Goal: Task Accomplishment & Management: Complete application form

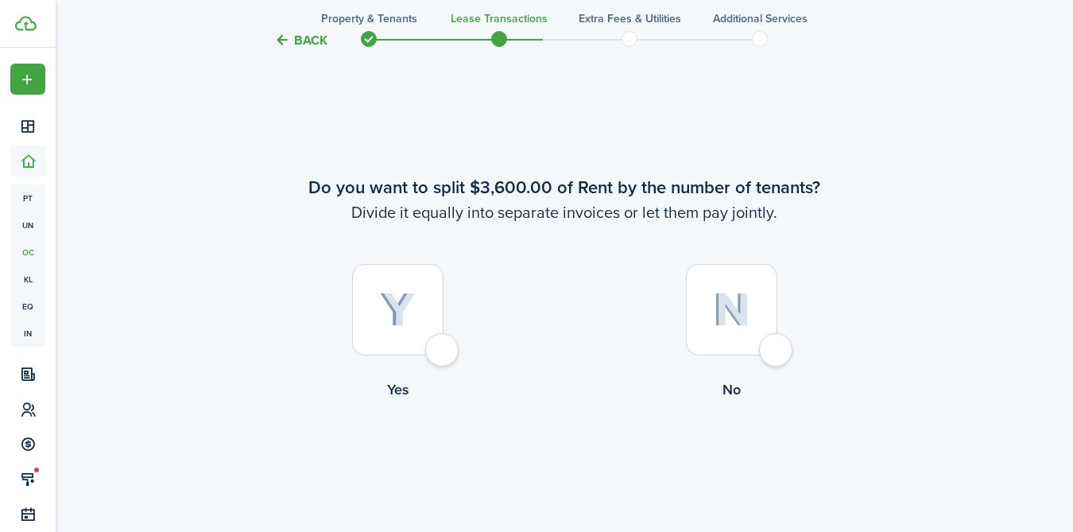
click at [436, 349] on div at bounding box center [397, 309] width 91 height 91
radio input "true"
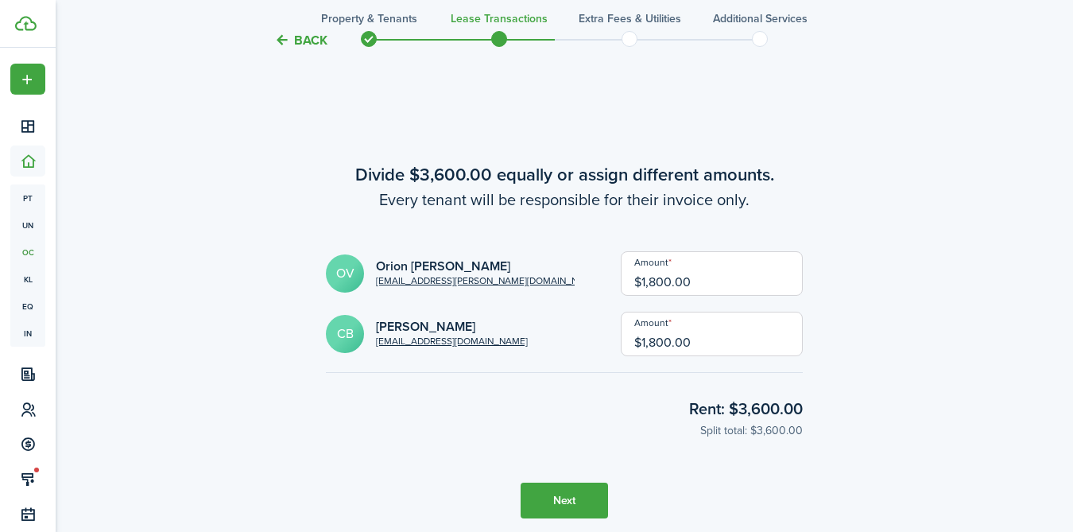
scroll to position [1500, 0]
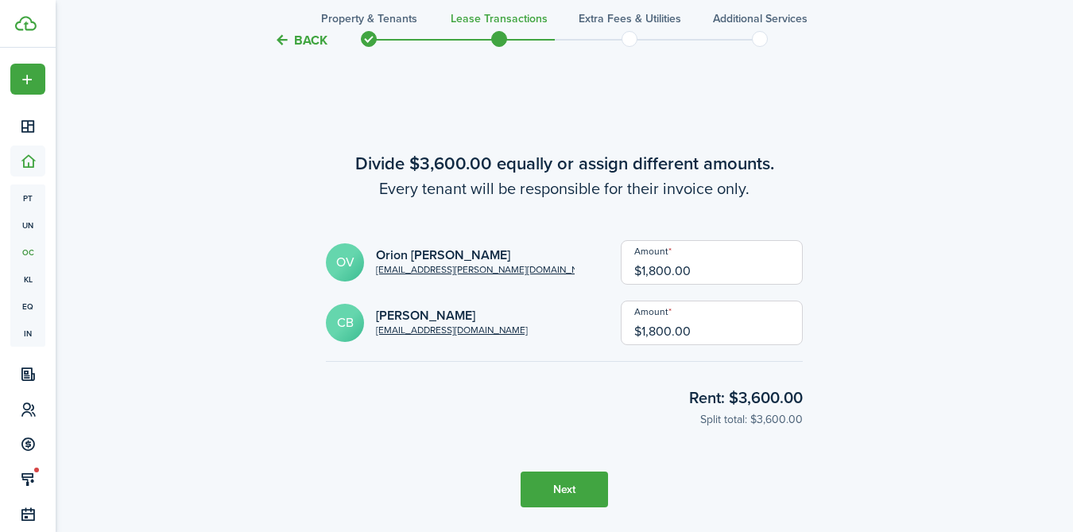
click at [575, 489] on button "Next" at bounding box center [563, 489] width 87 height 36
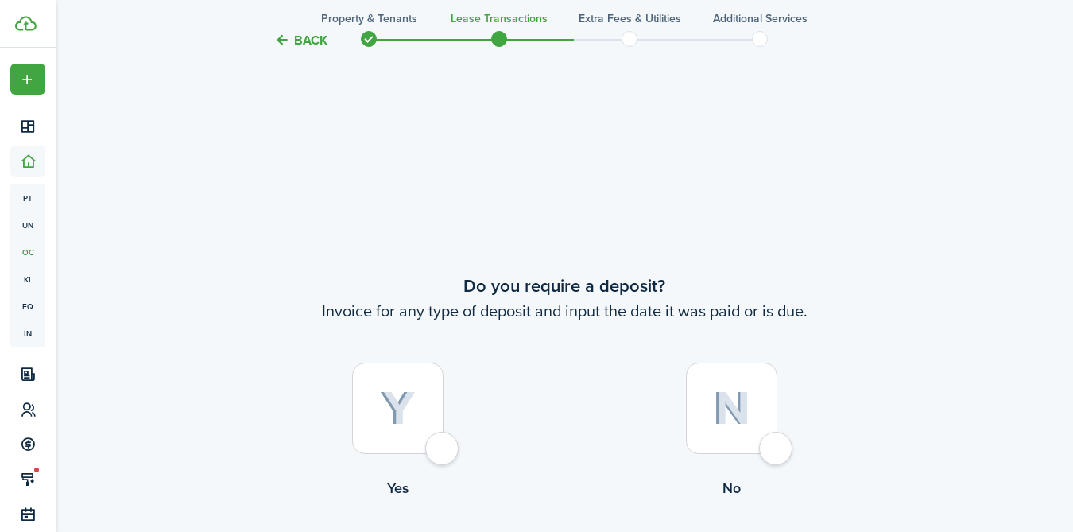
scroll to position [2032, 0]
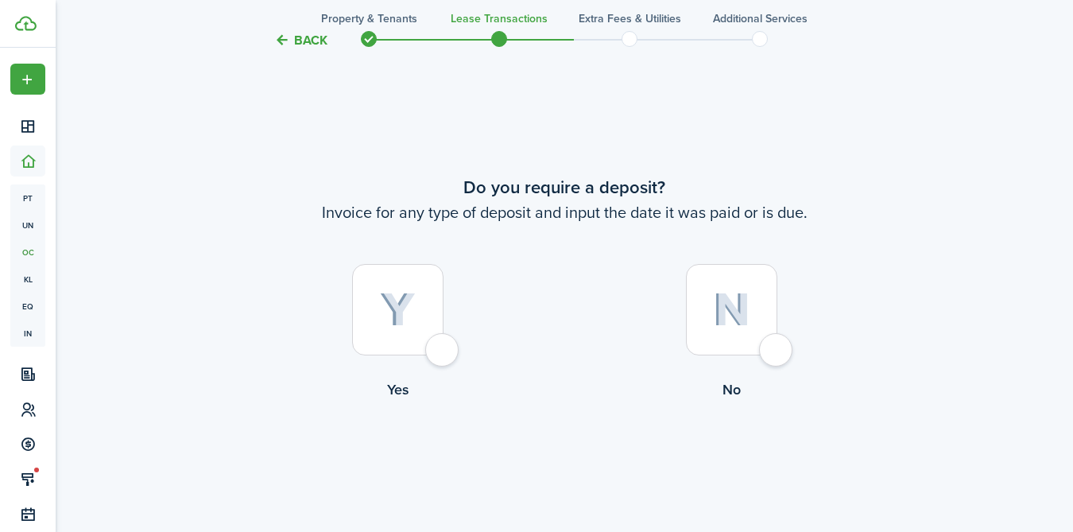
click at [776, 354] on div at bounding box center [731, 309] width 91 height 91
radio input "true"
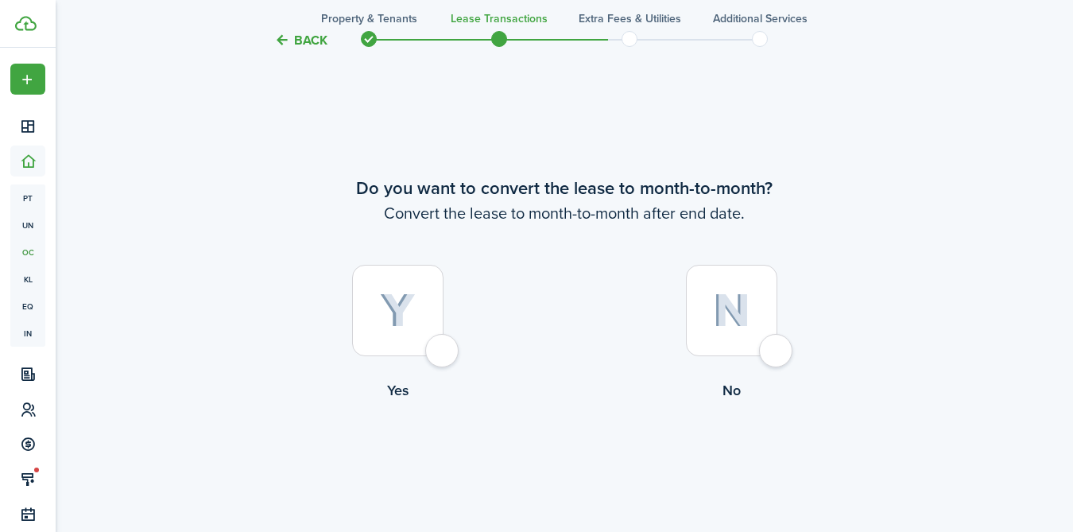
scroll to position [2563, 0]
click at [440, 353] on div at bounding box center [397, 309] width 91 height 91
radio input "true"
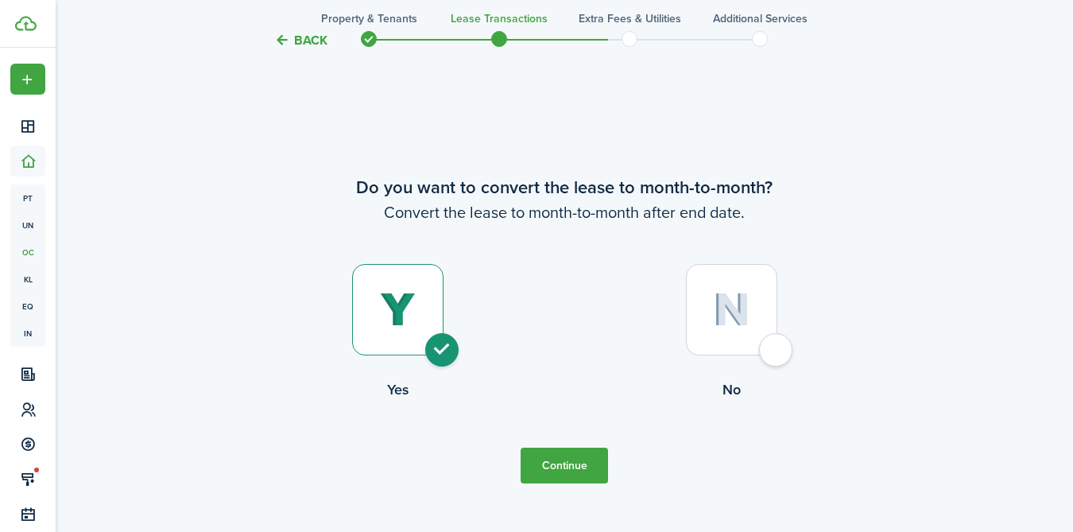
click at [570, 466] on button "Continue" at bounding box center [563, 465] width 87 height 36
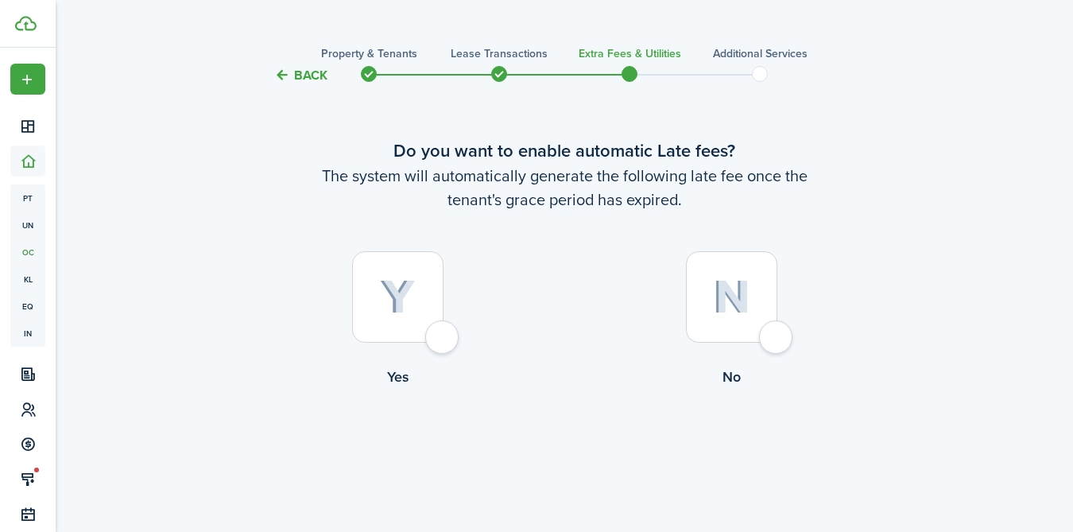
scroll to position [0, 0]
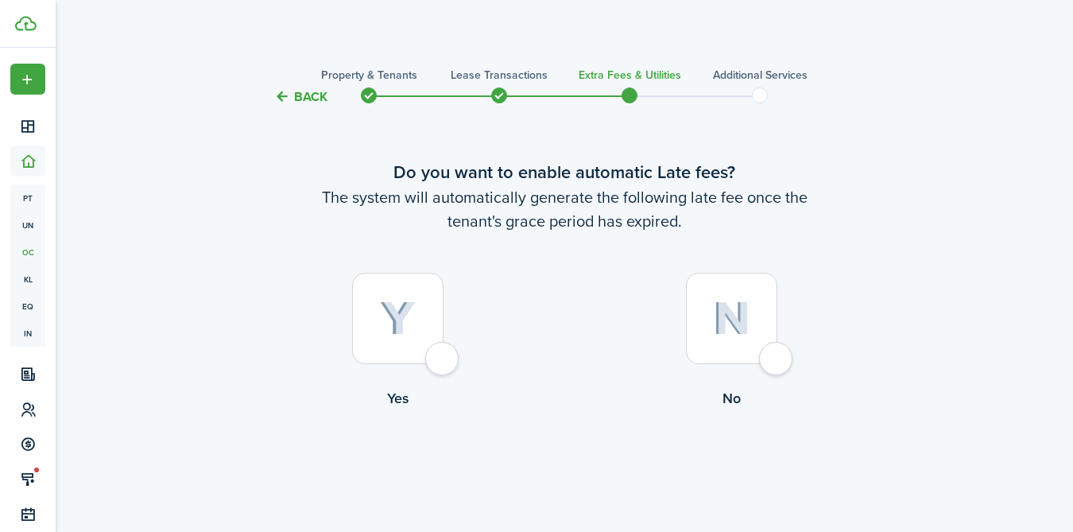
click at [443, 363] on div at bounding box center [397, 318] width 91 height 91
radio input "true"
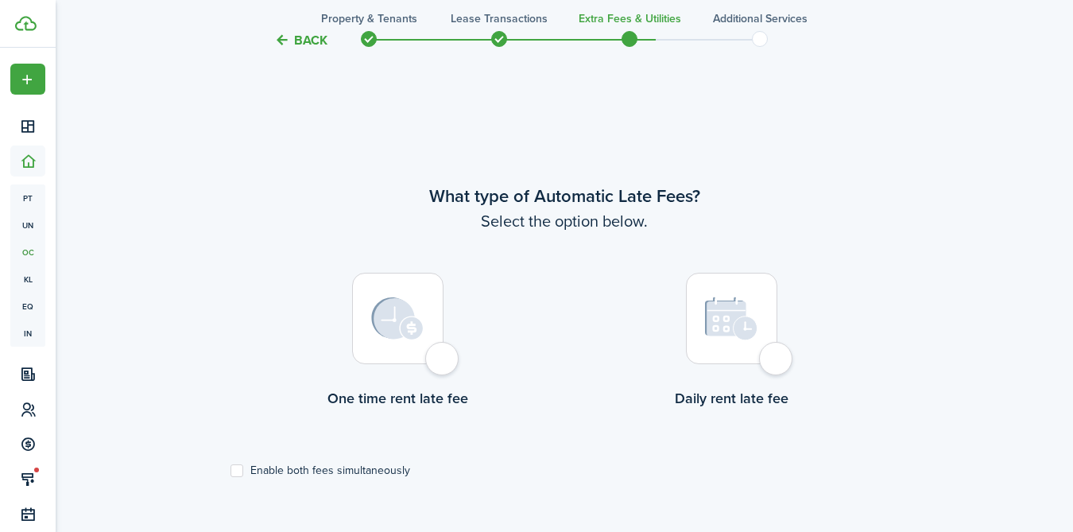
scroll to position [461, 0]
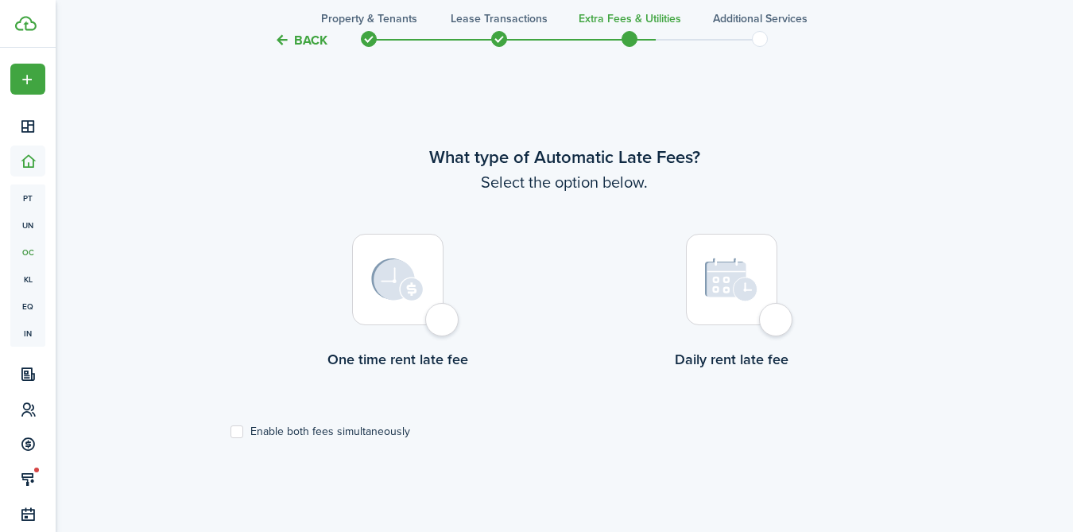
click at [443, 323] on div at bounding box center [397, 279] width 91 height 91
radio input "true"
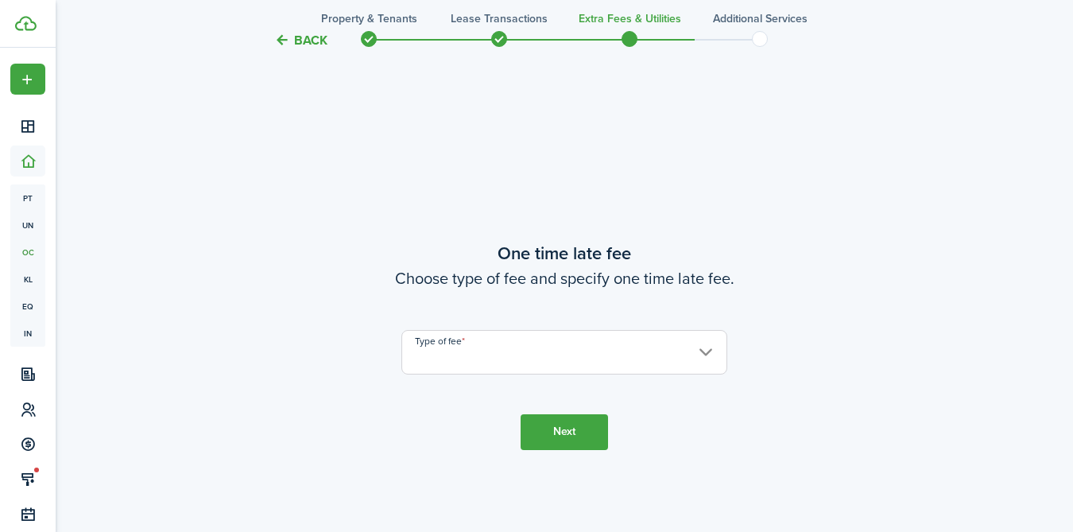
scroll to position [992, 0]
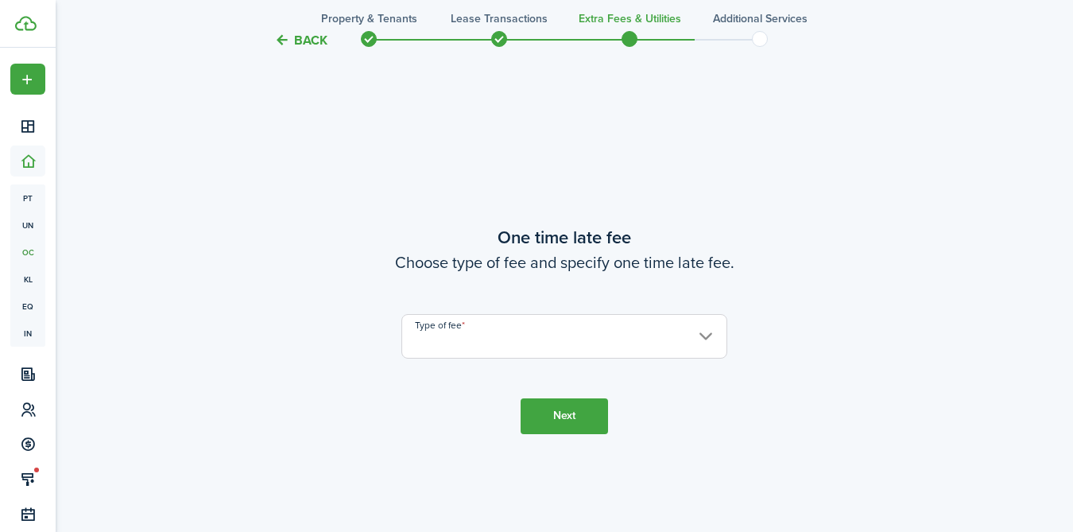
click at [503, 342] on input "Type of fee" at bounding box center [564, 336] width 326 height 44
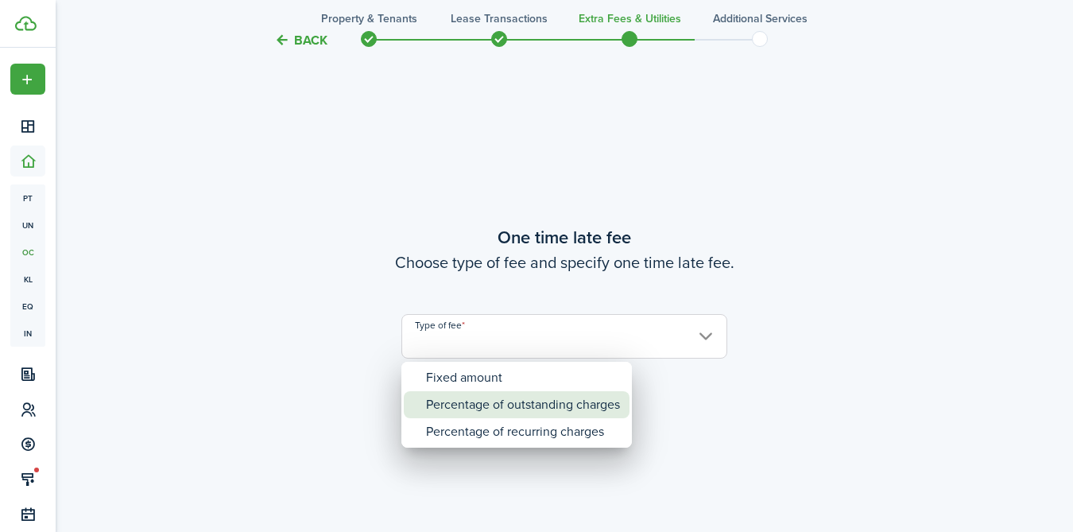
click at [474, 398] on div "Percentage of outstanding charges" at bounding box center [523, 404] width 194 height 27
type input "Percentage of outstanding charges"
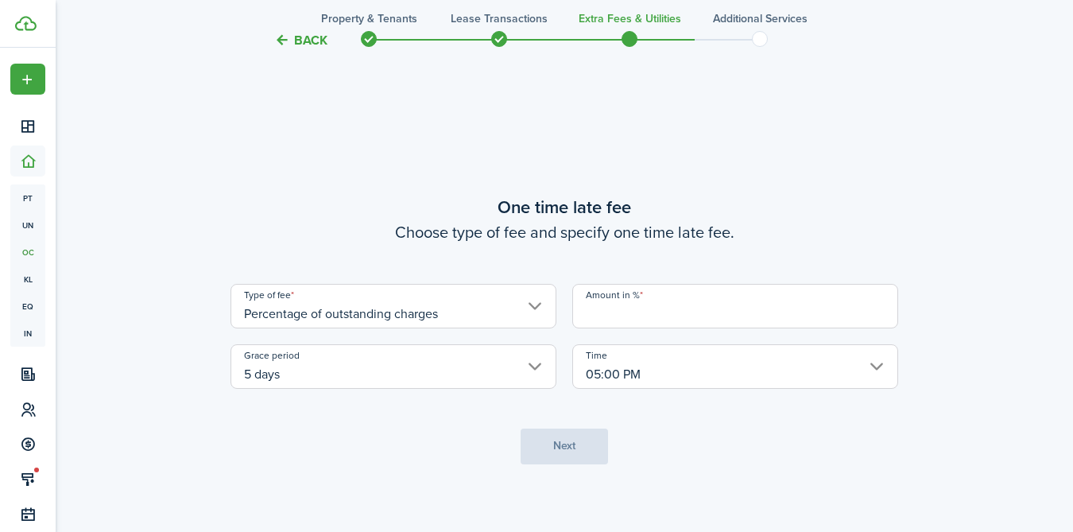
click at [663, 303] on input "Amount in %" at bounding box center [735, 306] width 326 height 44
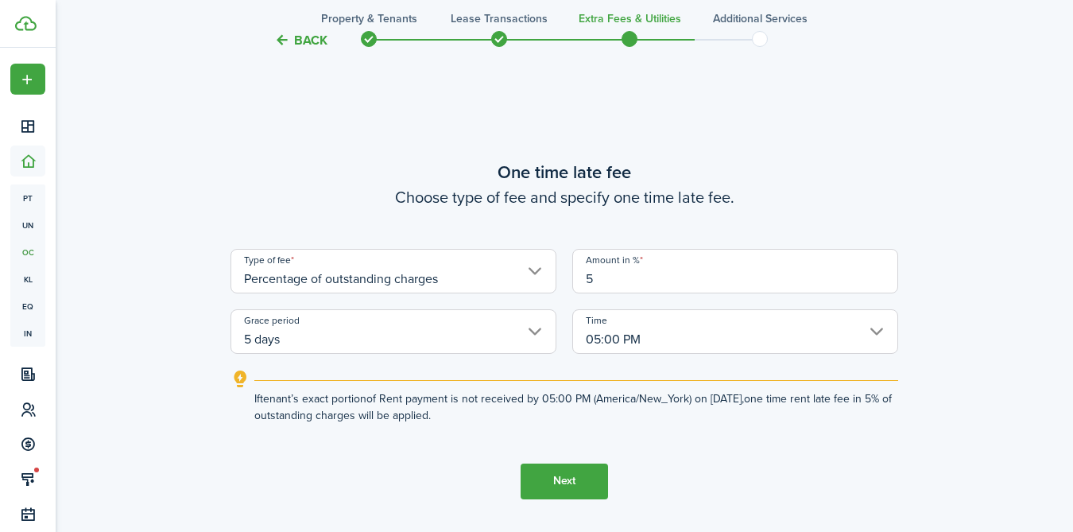
type input "5"
click at [458, 493] on tc-wizard-step "One time late fee Choose type of fee and specify one time late fee. Type of fee…" at bounding box center [563, 329] width 667 height 532
click at [563, 478] on button "Next" at bounding box center [563, 481] width 87 height 36
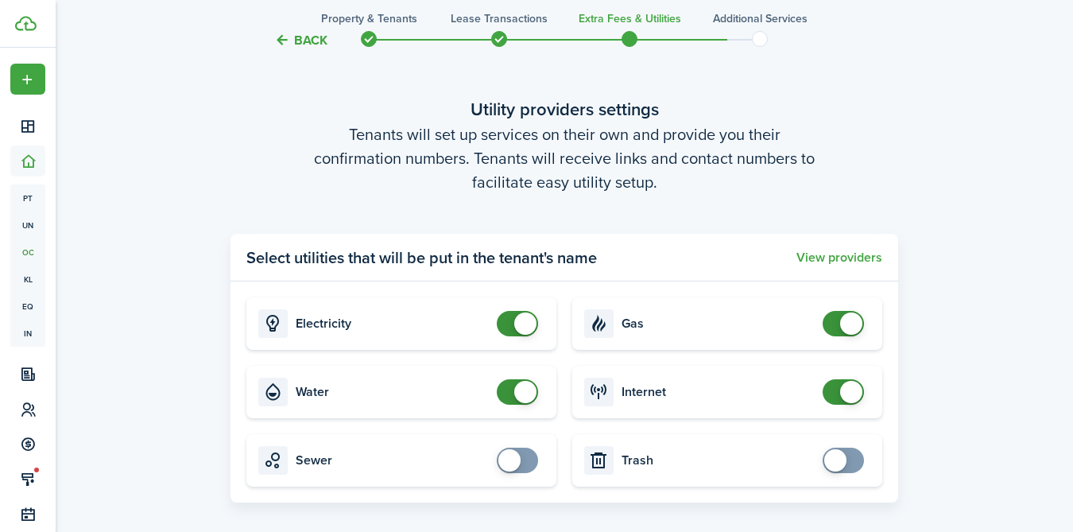
scroll to position [1542, 0]
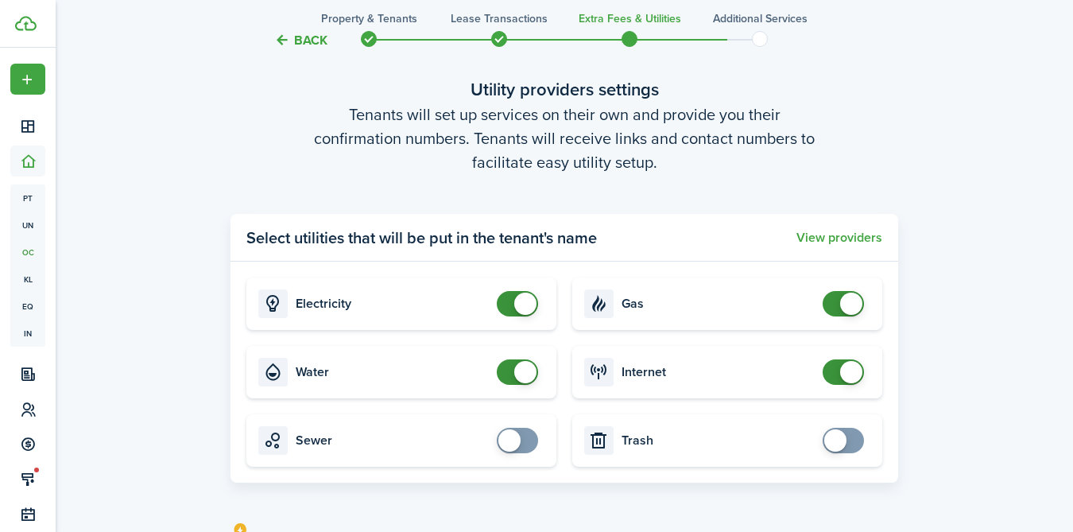
checkbox input "false"
click at [516, 374] on span at bounding box center [525, 372] width 22 height 22
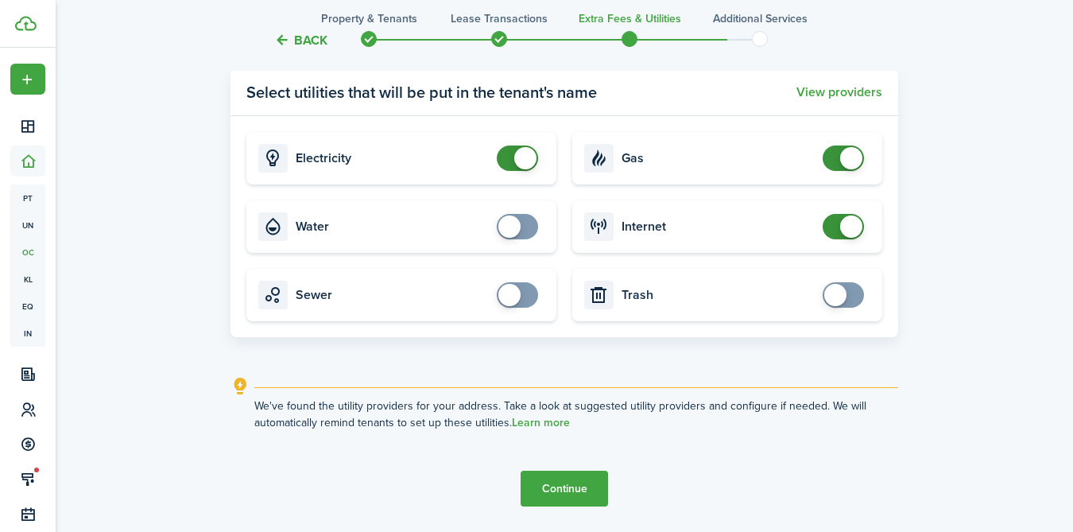
scroll to position [1738, 0]
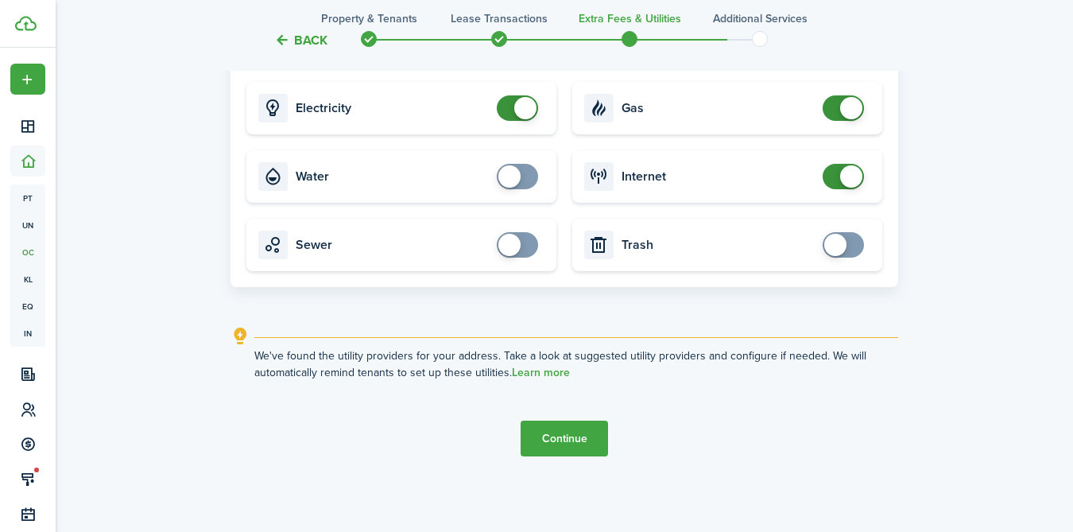
click at [578, 434] on button "Continue" at bounding box center [563, 438] width 87 height 36
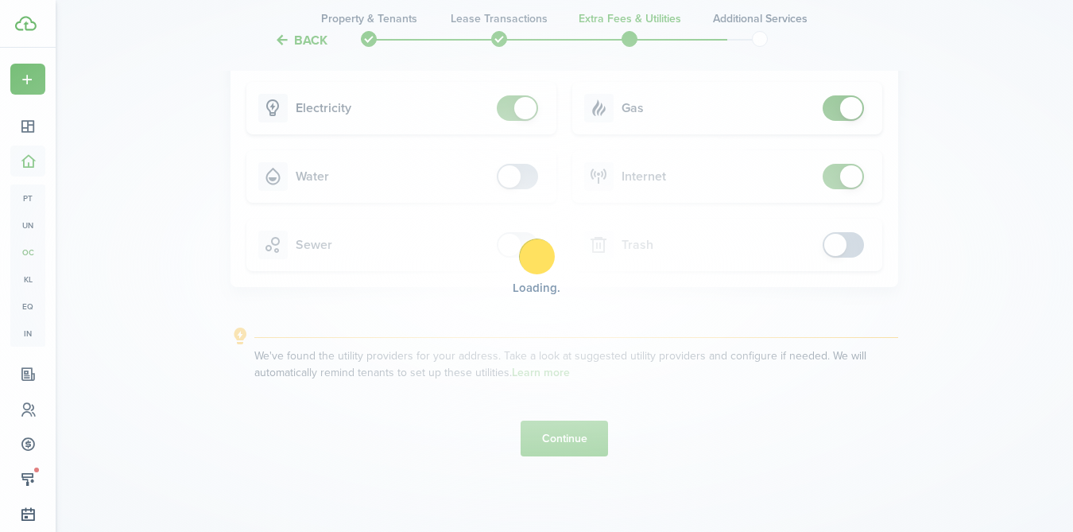
scroll to position [0, 0]
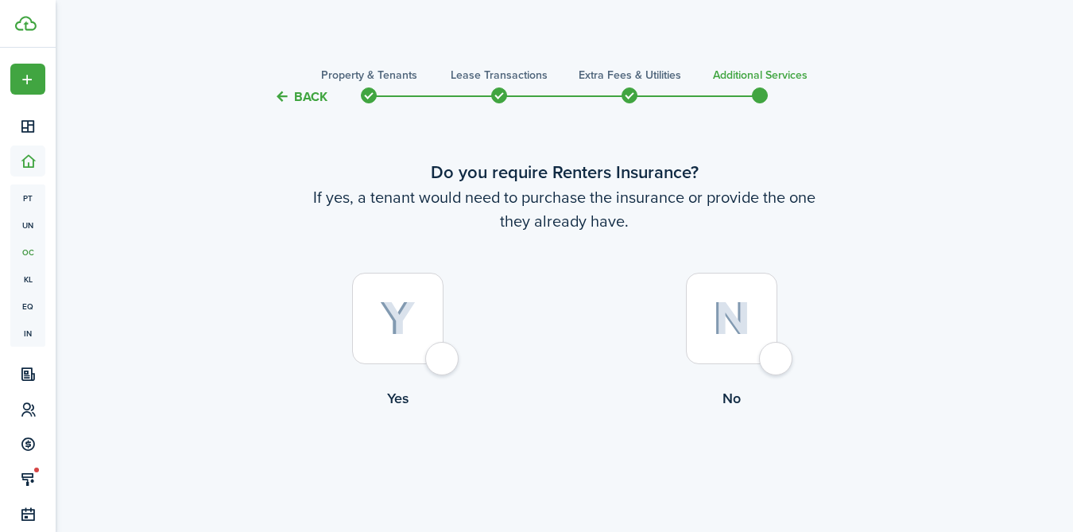
click at [443, 364] on div at bounding box center [397, 318] width 91 height 91
radio input "true"
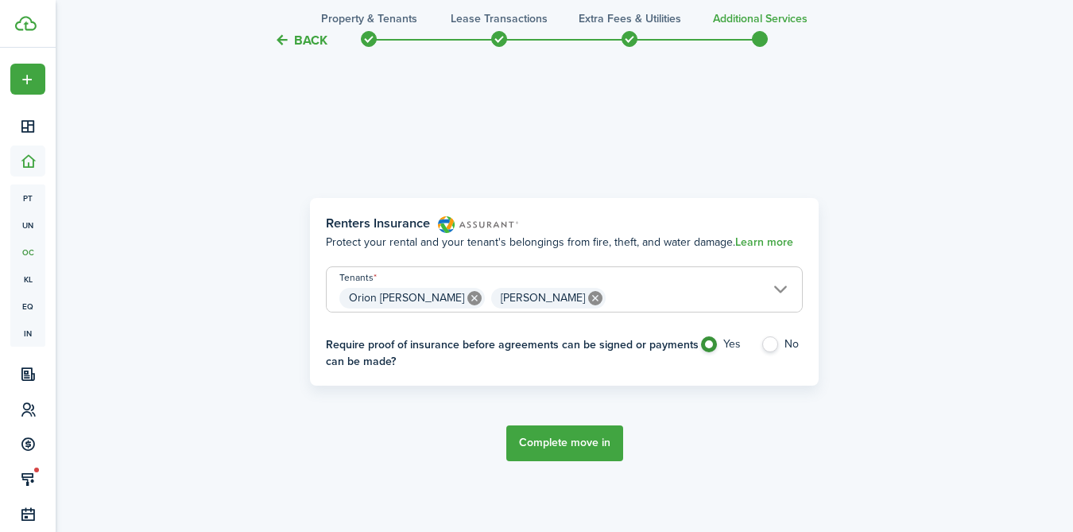
scroll to position [461, 0]
click at [773, 343] on label "No" at bounding box center [781, 347] width 42 height 24
radio input "false"
radio input "true"
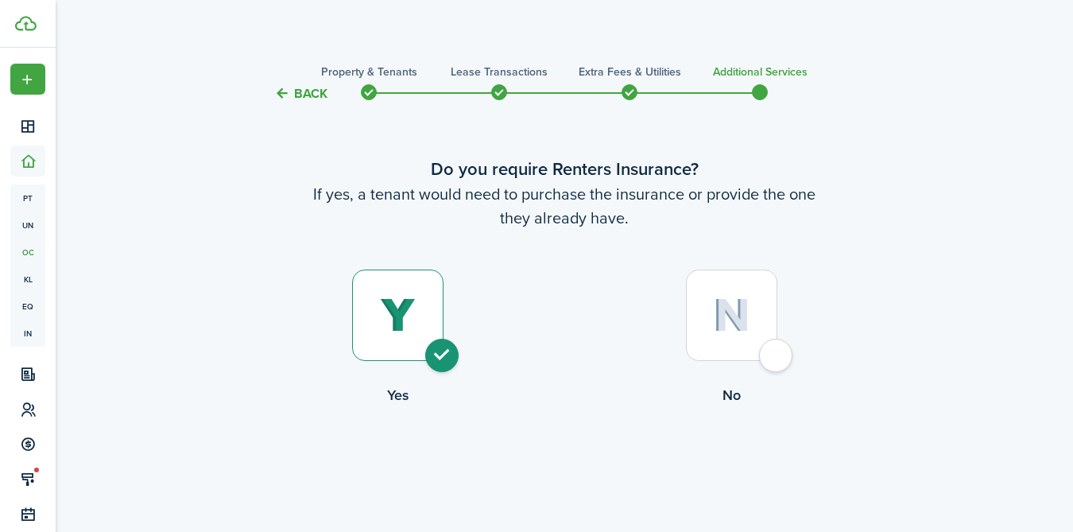
scroll to position [0, 0]
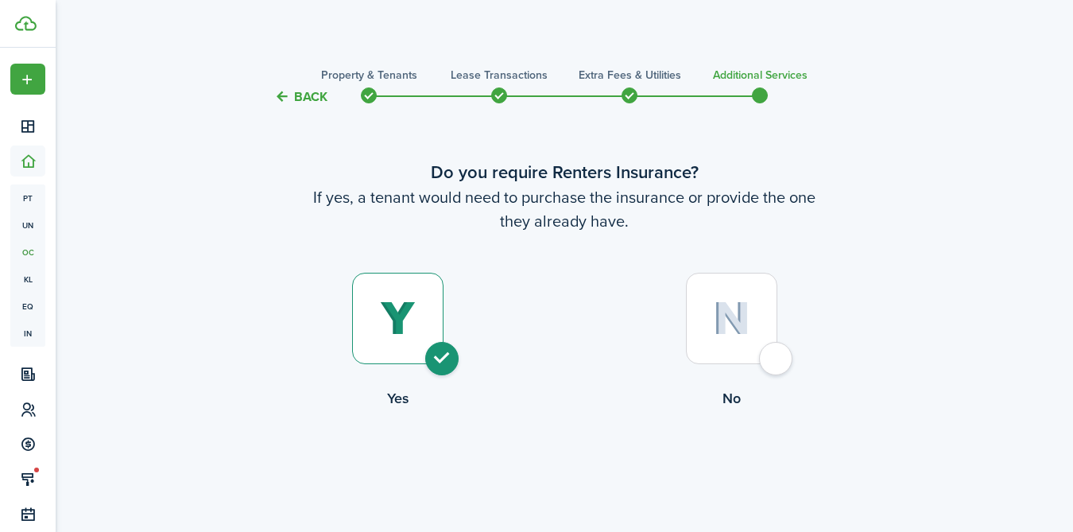
click at [774, 360] on div at bounding box center [731, 318] width 91 height 91
radio input "false"
radio input "true"
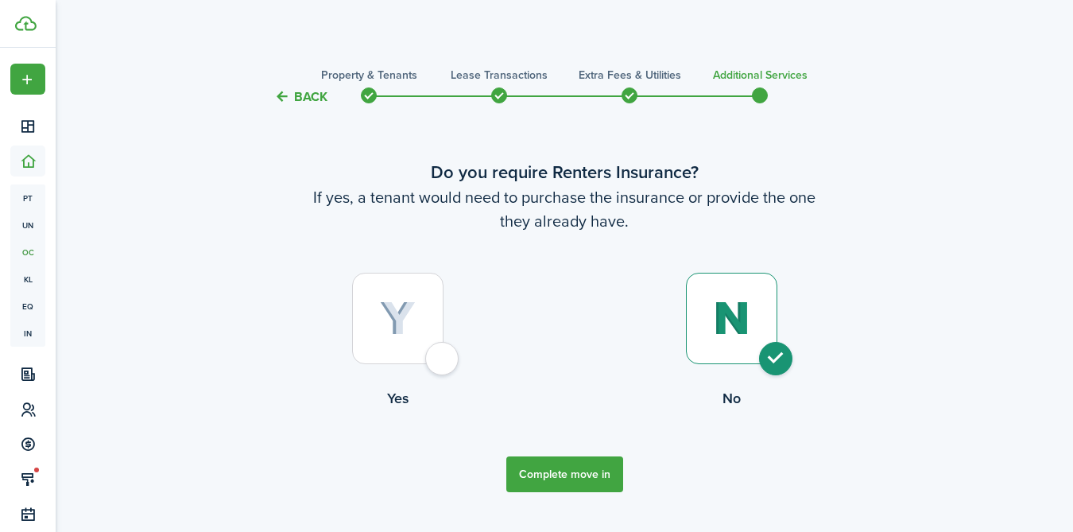
scroll to position [36, 0]
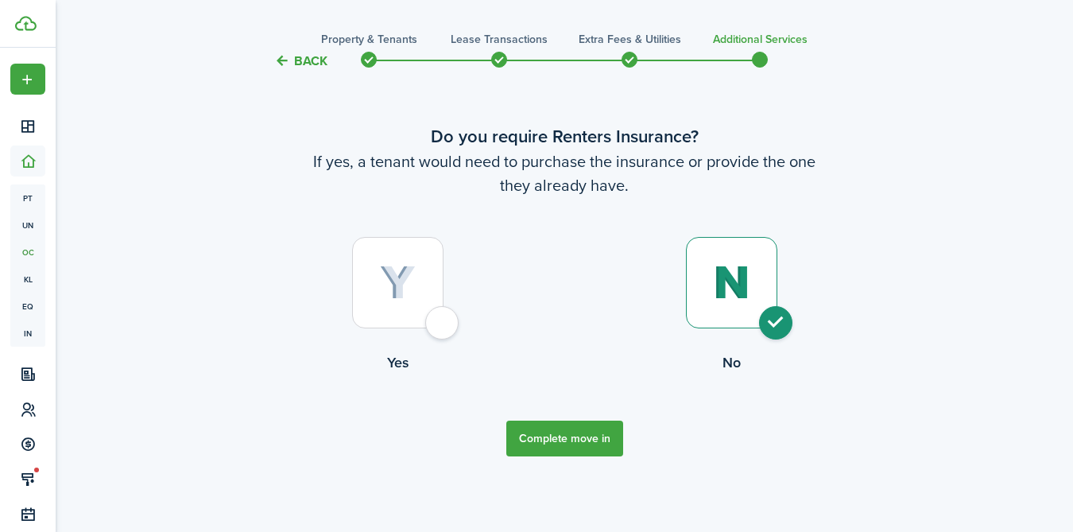
click at [563, 440] on button "Complete move in" at bounding box center [564, 438] width 117 height 36
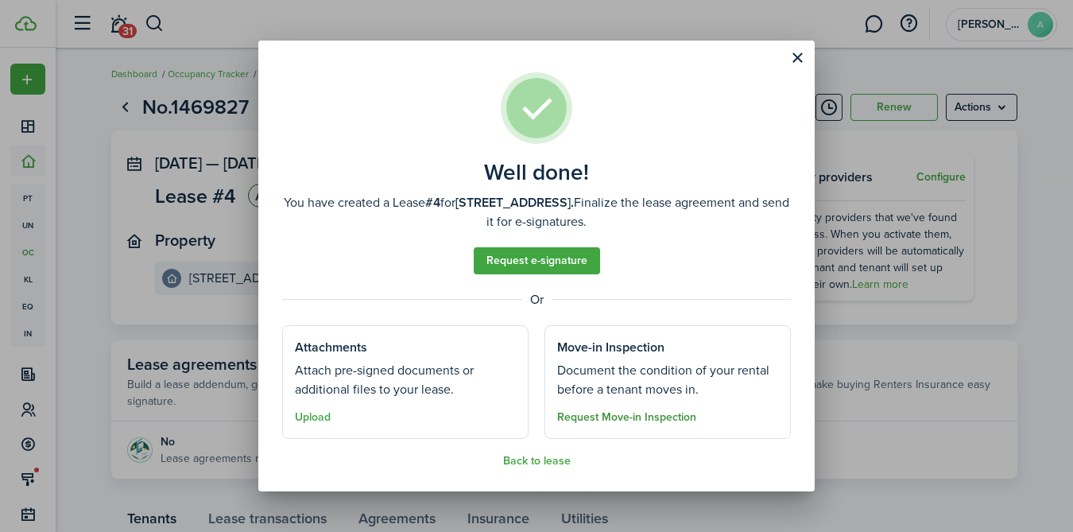
click at [650, 418] on button "Request Move-in Inspection" at bounding box center [626, 417] width 139 height 13
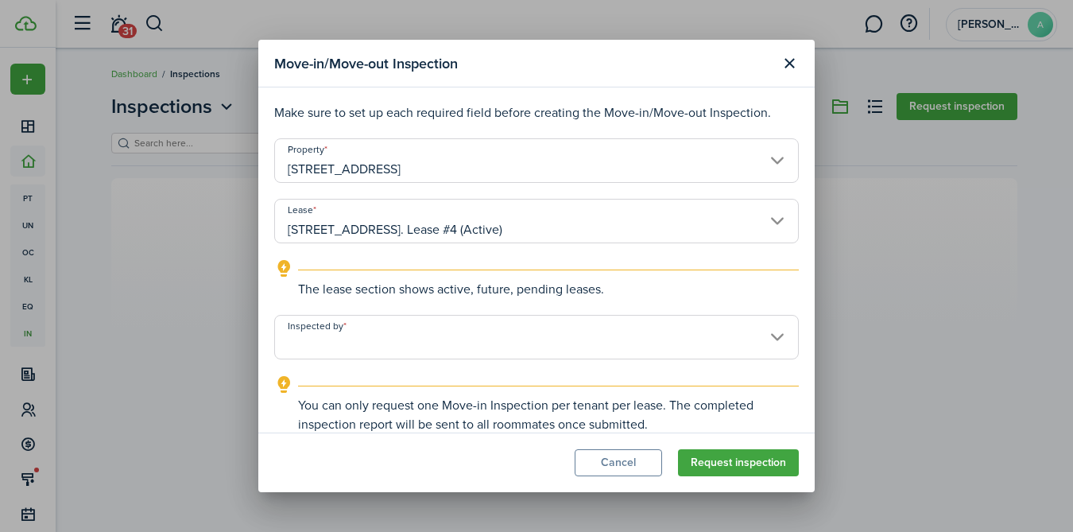
click at [478, 346] on input "Inspected by" at bounding box center [536, 337] width 524 height 44
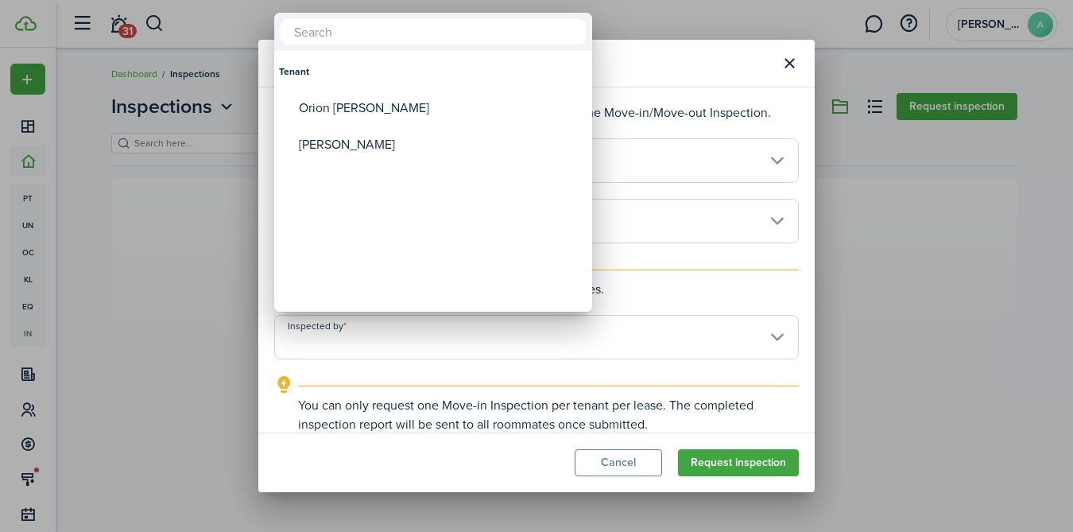
click at [925, 235] on div at bounding box center [536, 266] width 1327 height 786
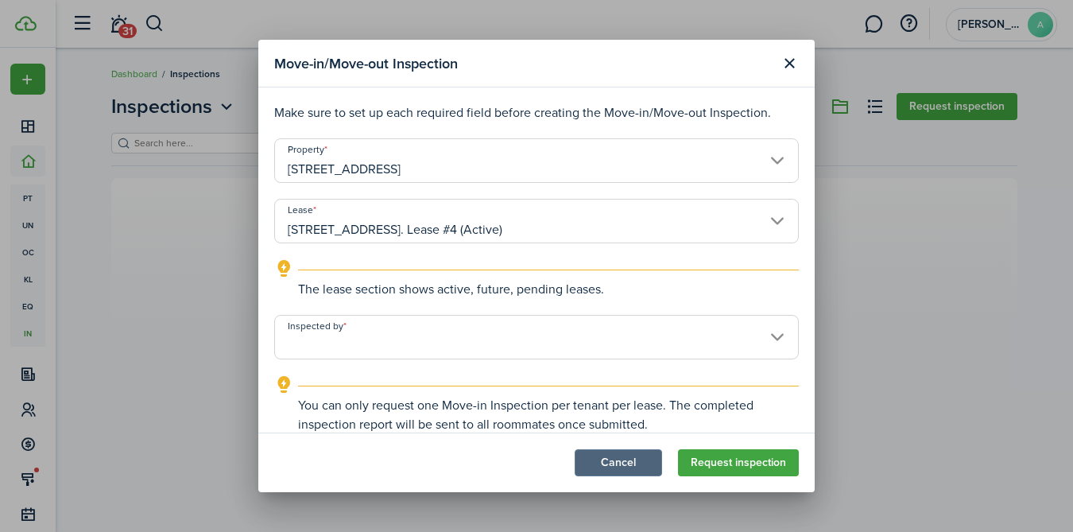
click at [633, 463] on button "Cancel" at bounding box center [617, 462] width 87 height 27
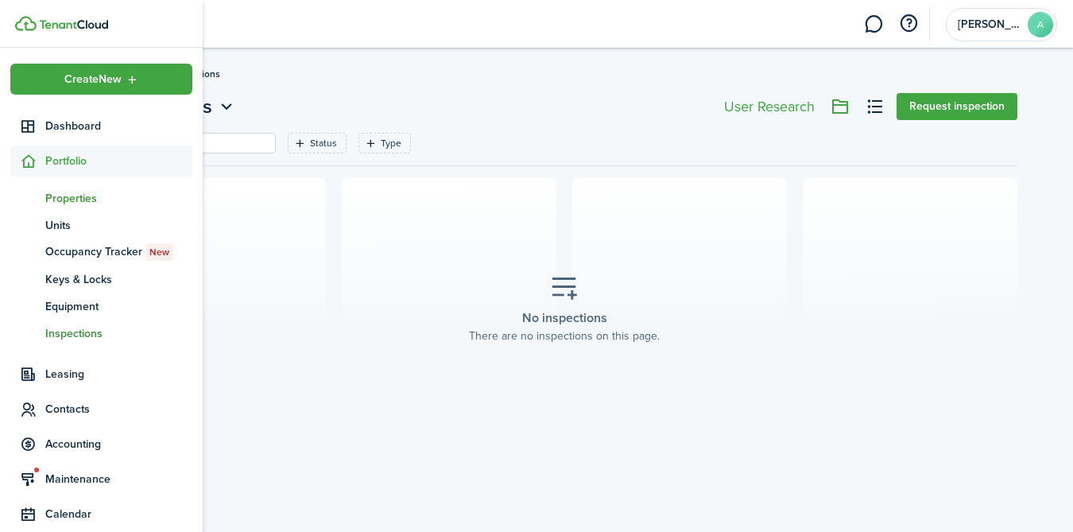
click at [62, 199] on span "Properties" at bounding box center [118, 198] width 147 height 17
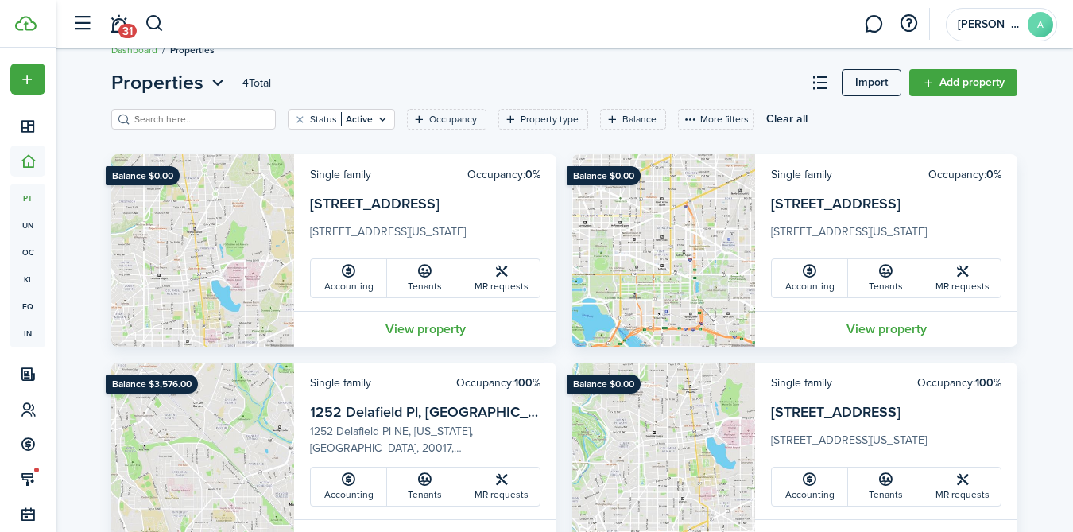
scroll to position [23, 0]
